Goal: Obtain resource: Obtain resource

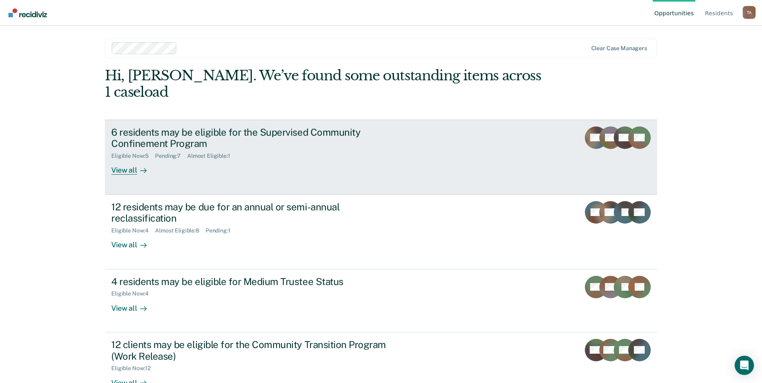
click at [121, 159] on div "View all" at bounding box center [133, 167] width 45 height 16
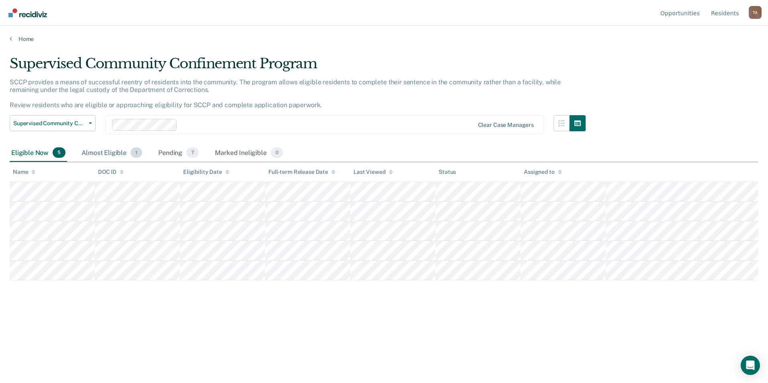
click at [93, 147] on div "Almost Eligible 1" at bounding box center [112, 153] width 64 height 18
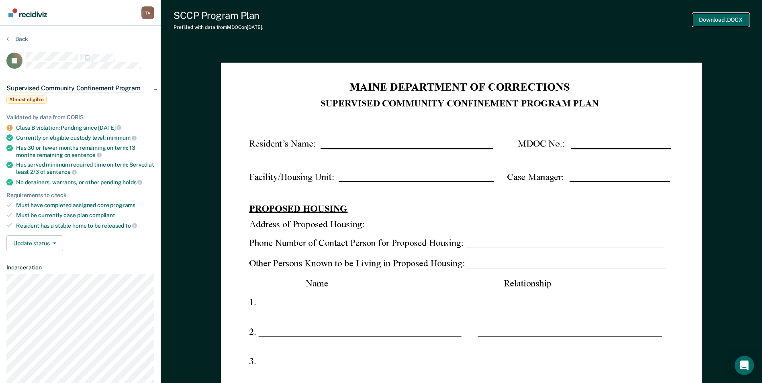
click at [700, 20] on button "Download .DOCX" at bounding box center [720, 19] width 57 height 13
